Goal: Transaction & Acquisition: Purchase product/service

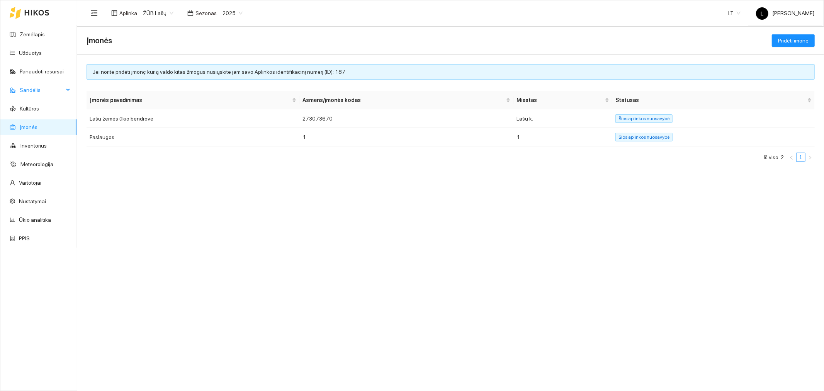
click at [37, 92] on span "Sandėlis" at bounding box center [42, 89] width 44 height 15
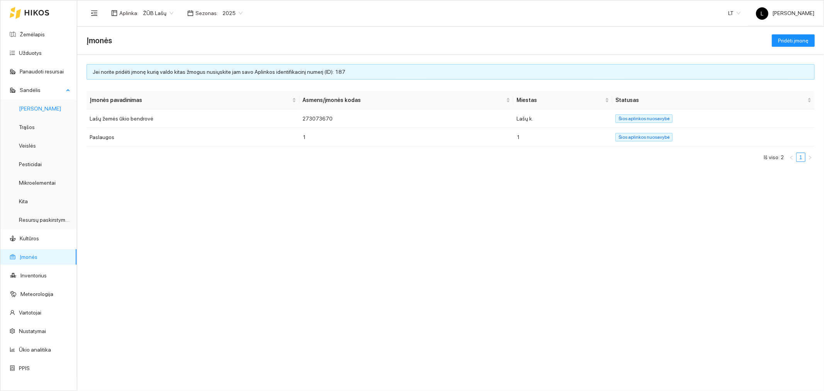
click at [39, 111] on link "[PERSON_NAME]" at bounding box center [40, 108] width 42 height 6
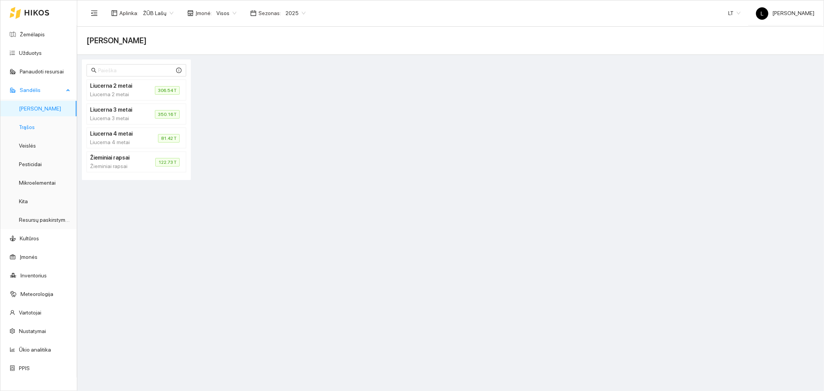
click at [33, 127] on link "Trąšos" at bounding box center [27, 127] width 16 height 6
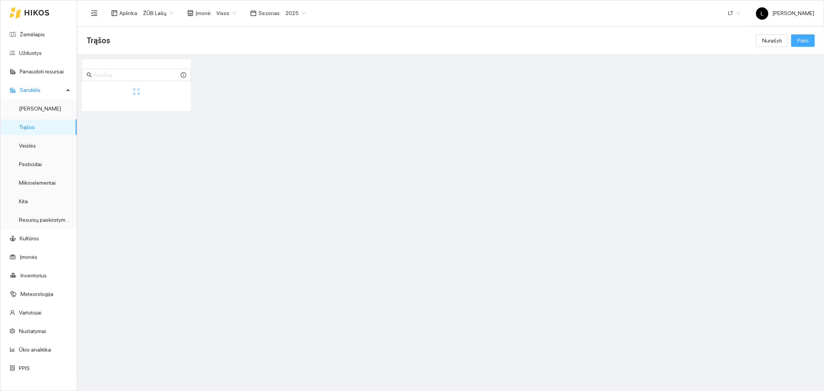
click at [797, 42] on span "Pirkti" at bounding box center [802, 40] width 11 height 8
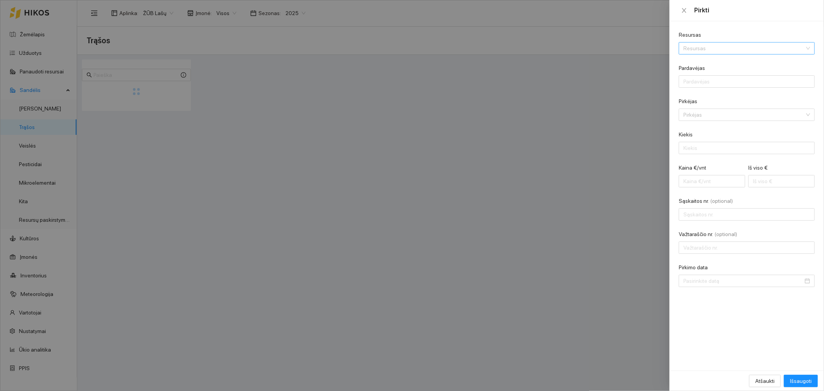
click at [708, 48] on input "Resursas" at bounding box center [743, 48] width 121 height 12
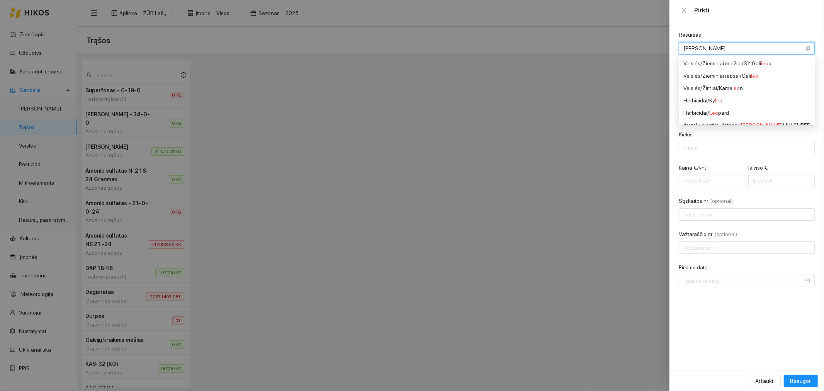
type input "LEOP"
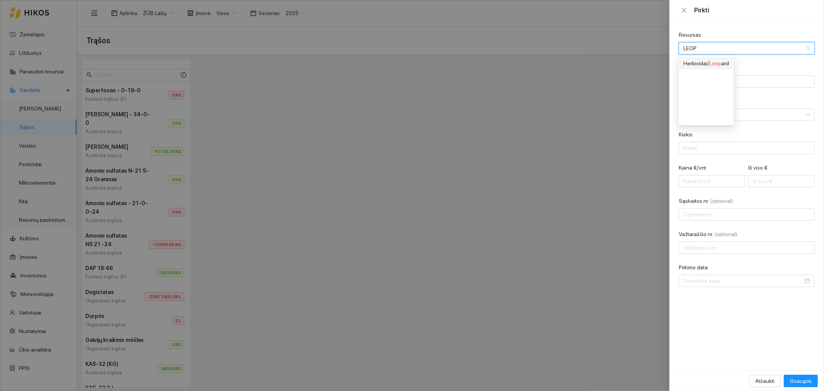
click at [709, 61] on div "Herbicidai / Leop ard" at bounding box center [706, 63] width 46 height 8
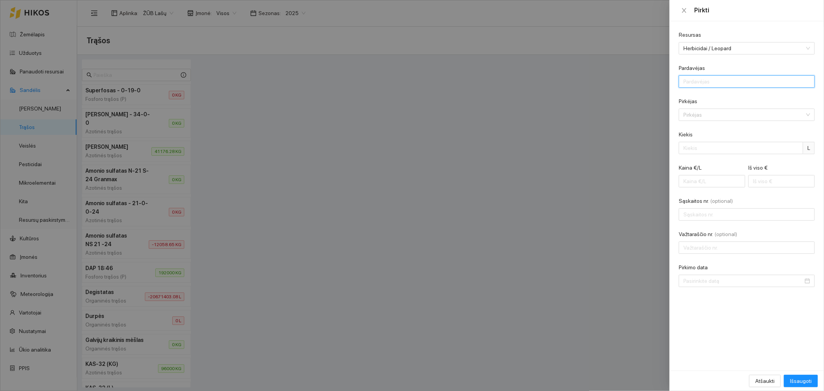
click at [702, 82] on input "Pardavėjas" at bounding box center [747, 81] width 136 height 12
type input "Žvalguva UAB"
click at [727, 111] on input "Pirkėjas" at bounding box center [743, 115] width 121 height 12
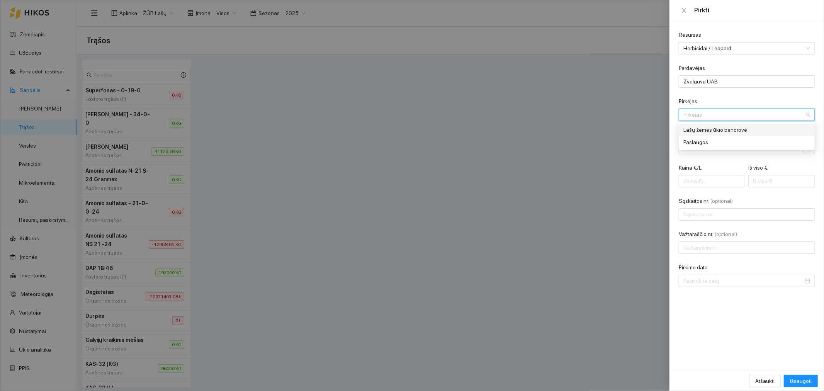
click at [719, 129] on div "Lašų žemės ūkio bendrovė" at bounding box center [741, 130] width 116 height 8
click at [714, 149] on input "Kiekis" at bounding box center [741, 148] width 124 height 12
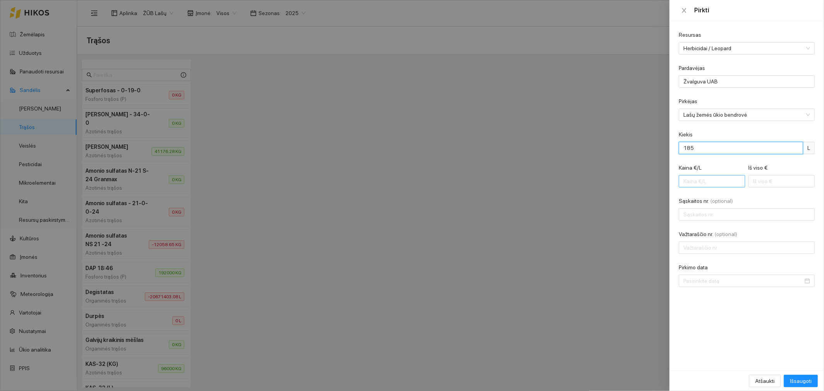
type input "185"
click at [703, 187] on input "Kaina €/L" at bounding box center [712, 181] width 66 height 12
type input "6"
type input "1110.00"
type input "6.9"
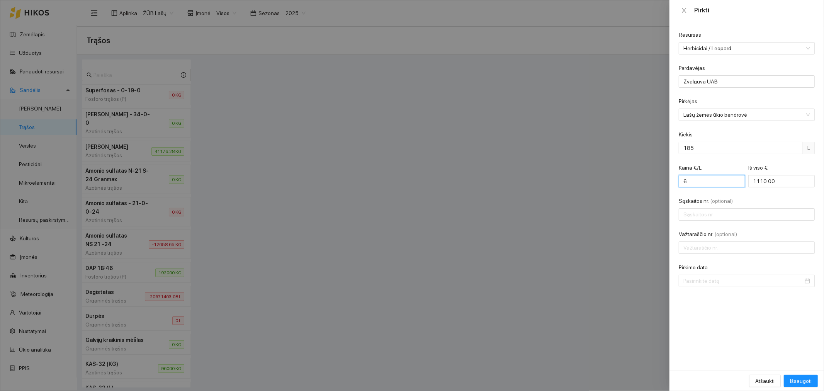
type input "1276.50"
type input "6.95"
type input "1285.75"
type input "6.95"
click at [705, 215] on input "Sąskaitos nr. (optional)" at bounding box center [747, 214] width 136 height 12
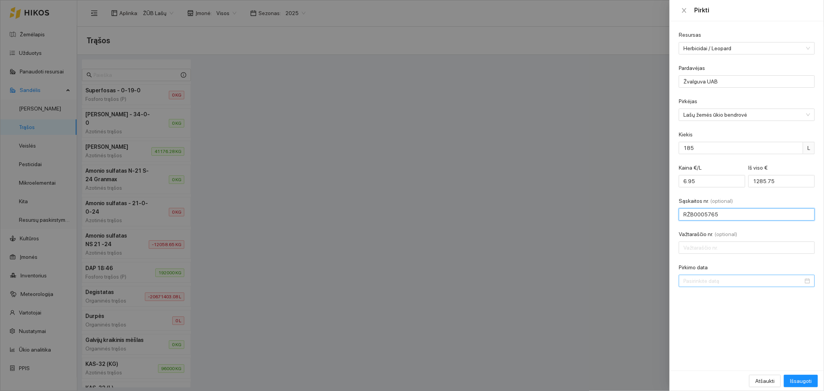
type input "RŽB0005765"
click at [725, 284] on input "Pirkimo data" at bounding box center [743, 281] width 120 height 8
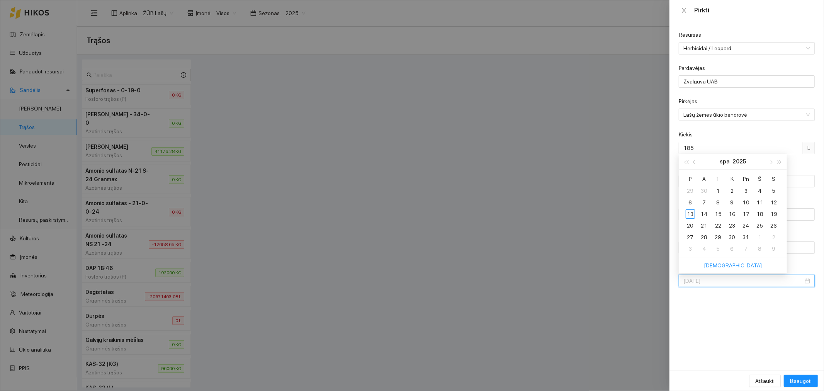
type input "[DATE]"
click at [696, 163] on button "button" at bounding box center [694, 161] width 8 height 15
type input "[DATE]"
click at [742, 224] on div "26" at bounding box center [745, 225] width 9 height 9
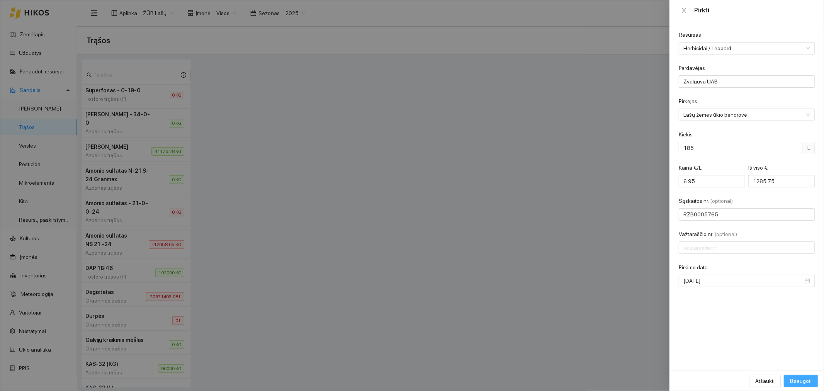
click at [806, 380] on span "Išsaugoti" at bounding box center [801, 381] width 22 height 8
